Goal: Task Accomplishment & Management: Manage account settings

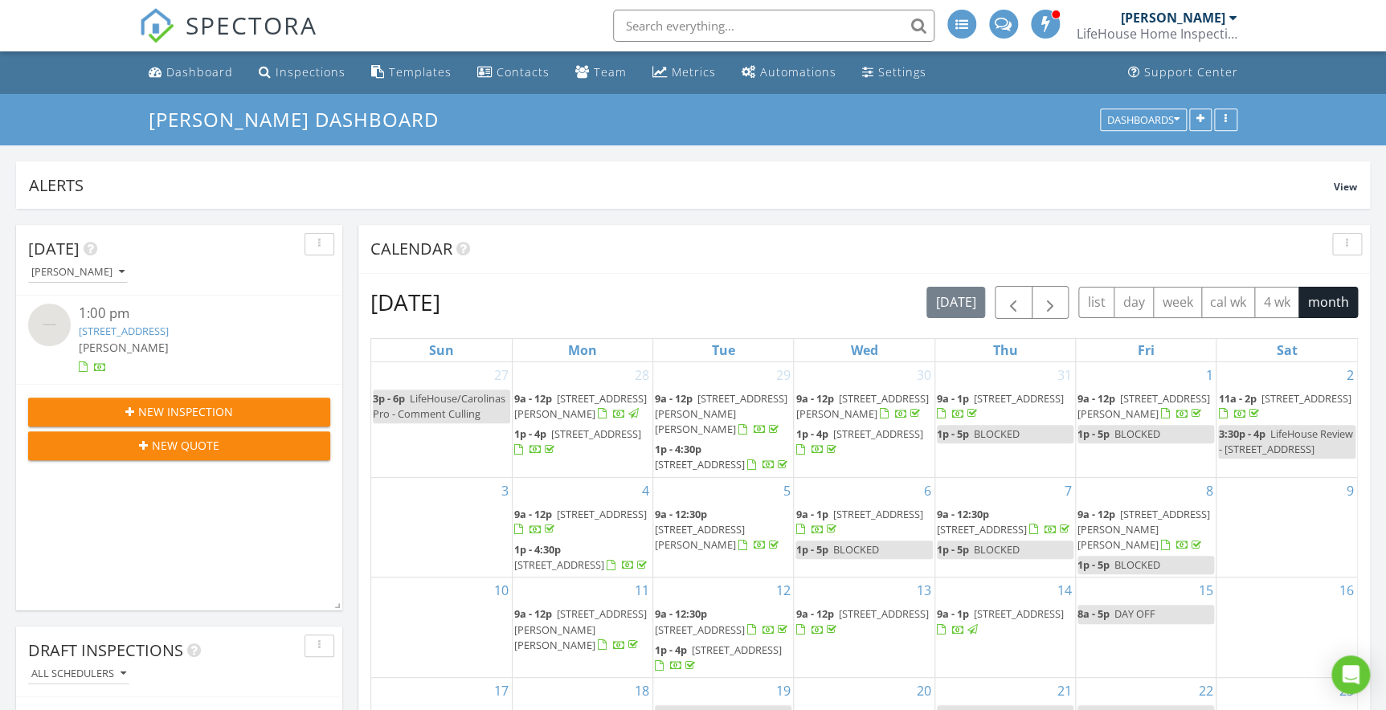
scroll to position [305, 325]
drag, startPoint x: 0, startPoint y: 0, endPoint x: 153, endPoint y: 333, distance: 366.7
click at [153, 333] on link "1907 Enclave Lane, #1907 , North Myrtle Beach, SC 29582" at bounding box center [124, 331] width 90 height 14
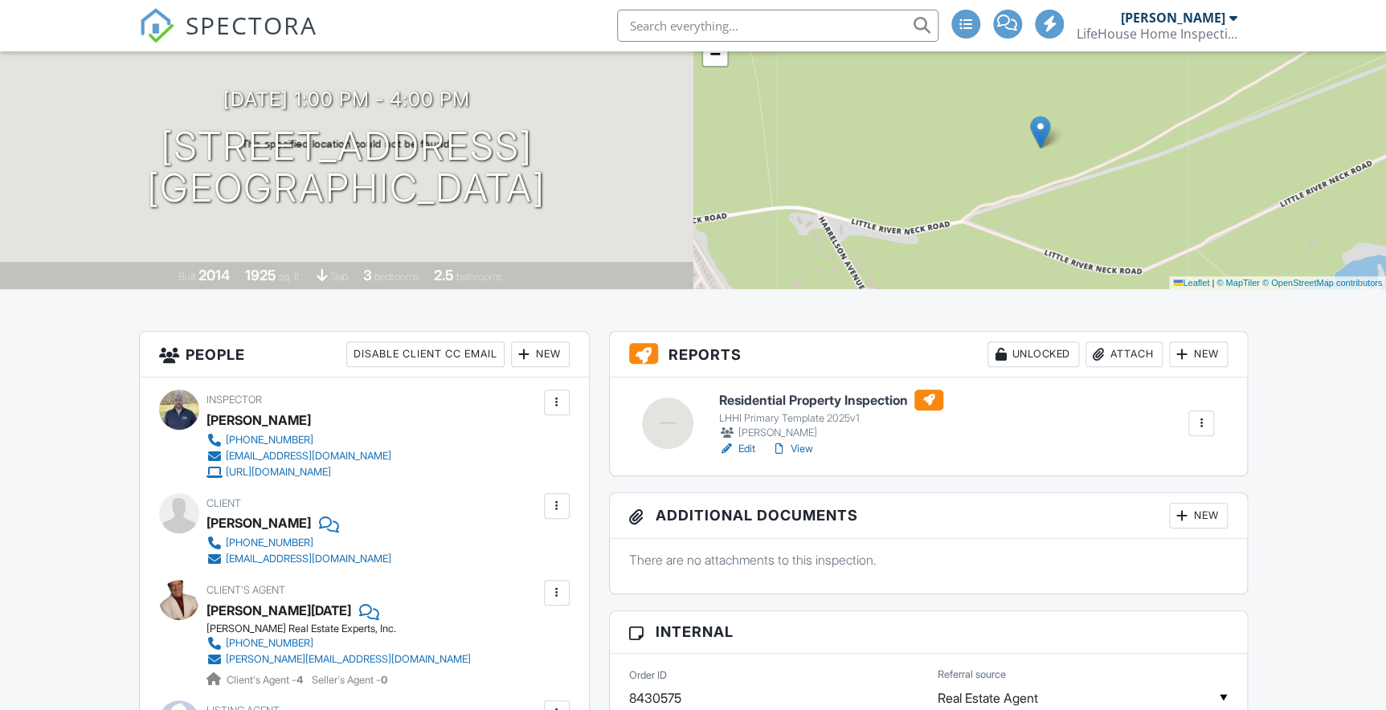
scroll to position [145, 0]
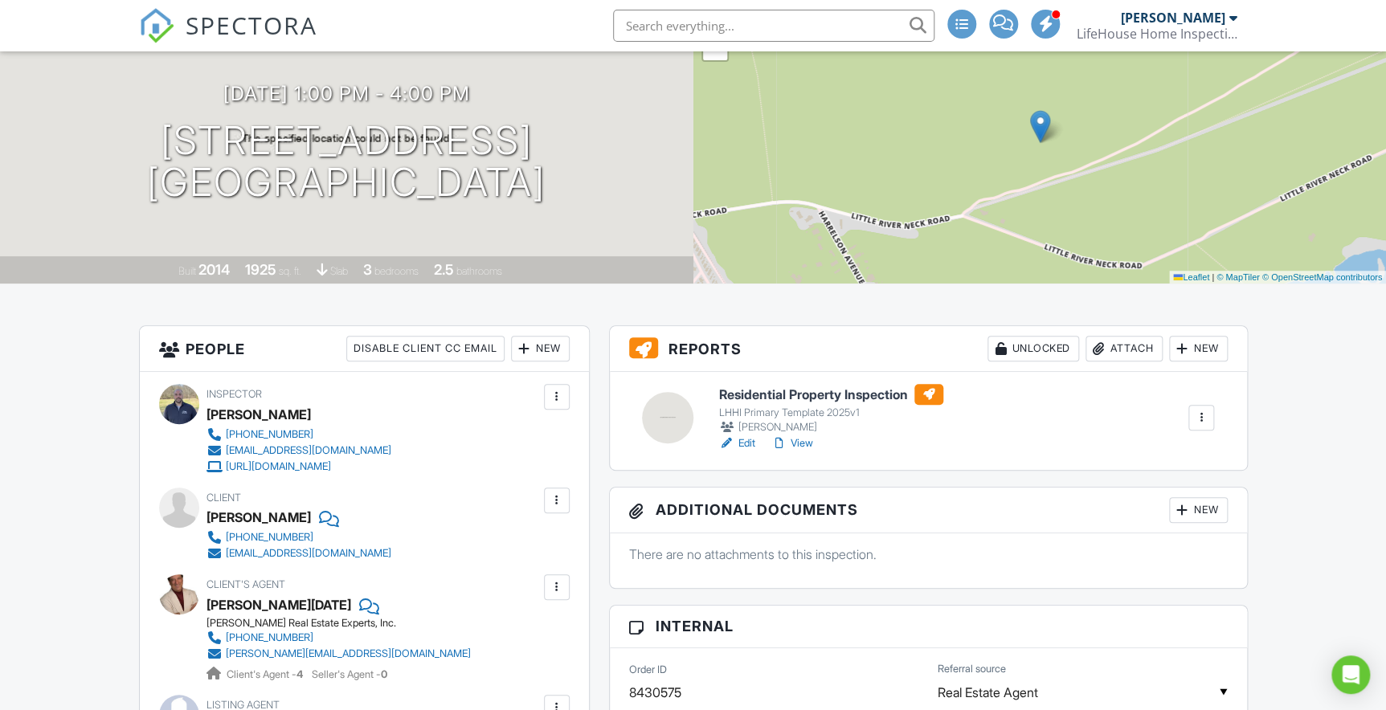
click at [779, 395] on h6 "Residential Property Inspection" at bounding box center [831, 394] width 224 height 21
